Goal: Task Accomplishment & Management: Manage account settings

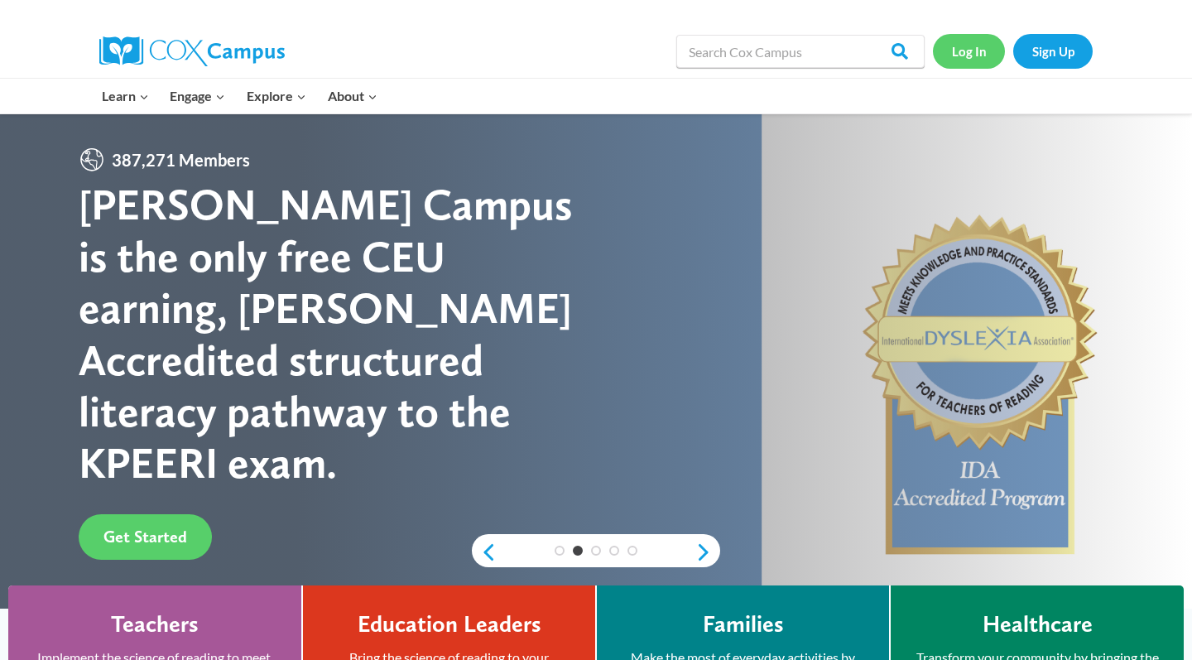
click at [982, 60] on link "Log In" at bounding box center [969, 51] width 72 height 34
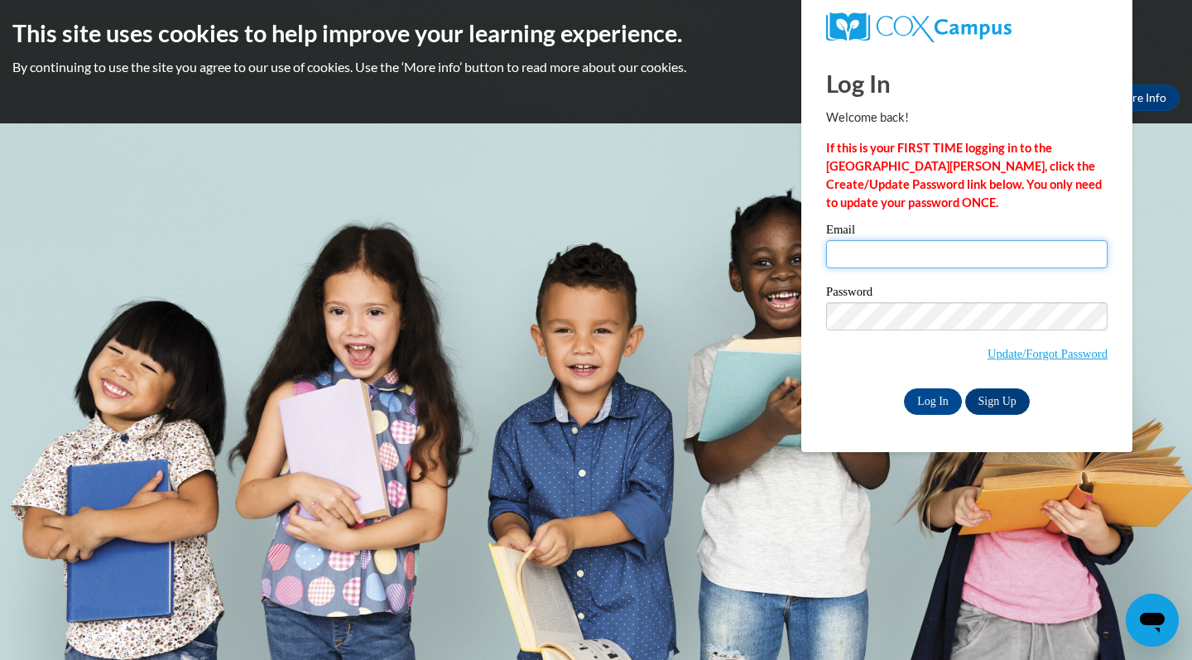
click at [922, 255] on input "Email" at bounding box center [966, 254] width 281 height 28
type input "DianaBurton.02@gmail.com"
click at [1076, 329] on span "Update/Forgot Password" at bounding box center [966, 336] width 281 height 69
click at [970, 294] on label "Password" at bounding box center [966, 294] width 281 height 17
click at [919, 401] on input "Log In" at bounding box center [933, 401] width 58 height 26
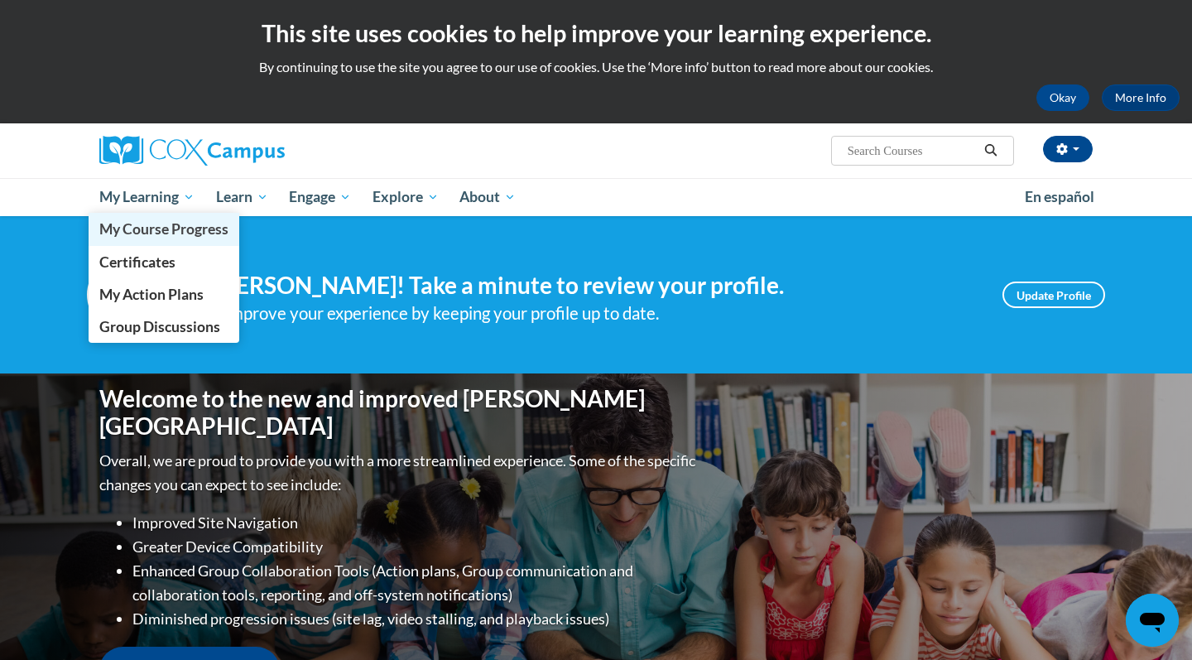
click at [149, 225] on span "My Course Progress" at bounding box center [163, 228] width 129 height 17
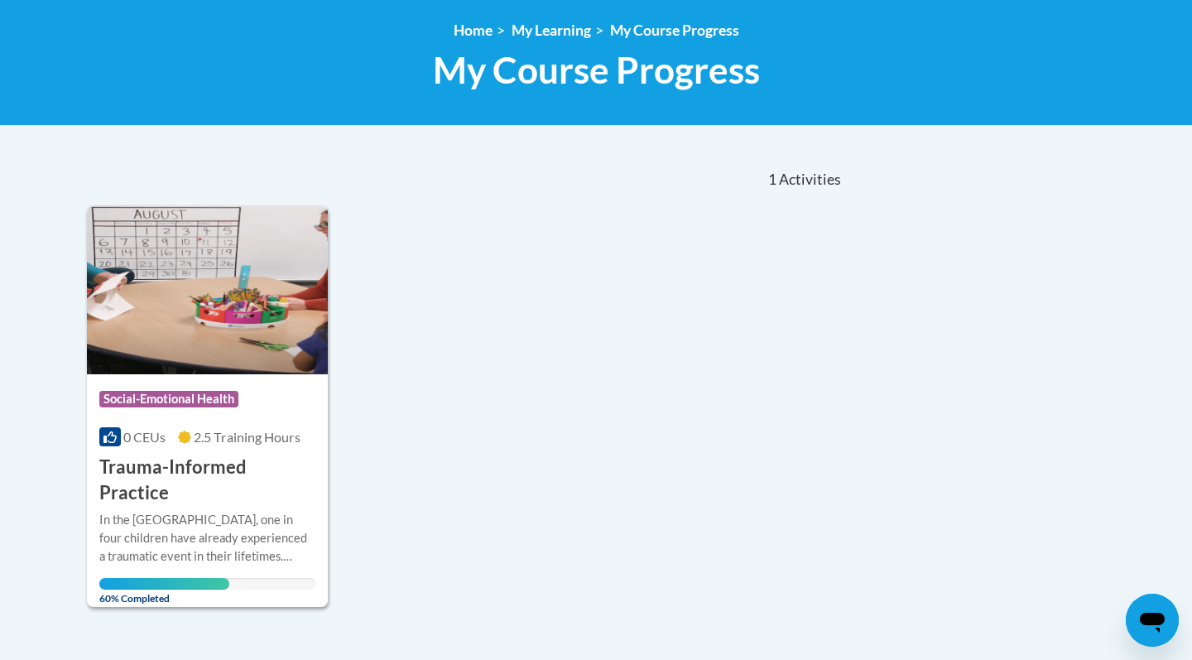
scroll to position [220, 0]
click at [147, 372] on img at bounding box center [207, 288] width 241 height 169
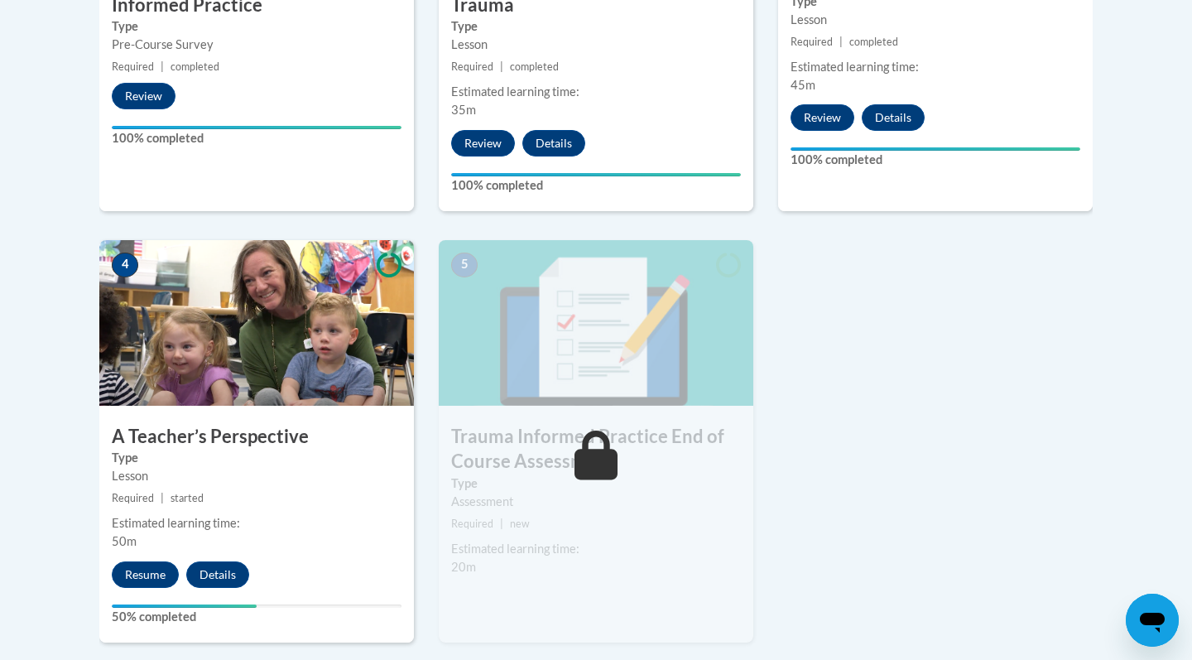
scroll to position [773, 0]
click at [140, 576] on button "Resume" at bounding box center [145, 574] width 67 height 26
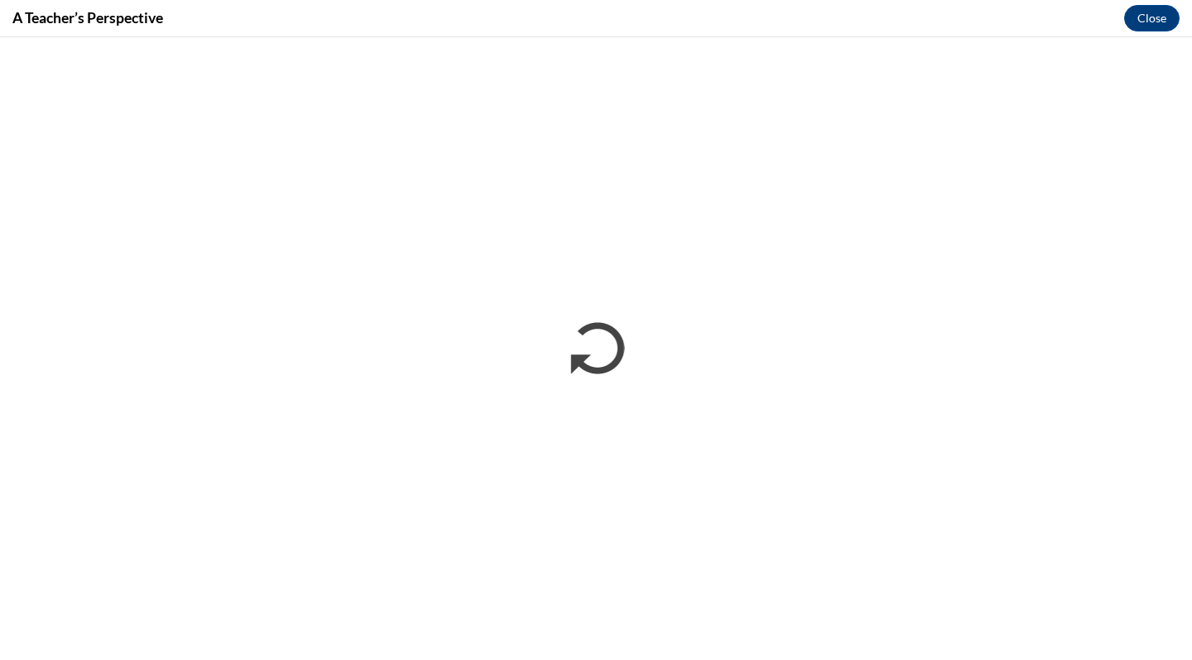
scroll to position [0, 0]
